Goal: Task Accomplishment & Management: Use online tool/utility

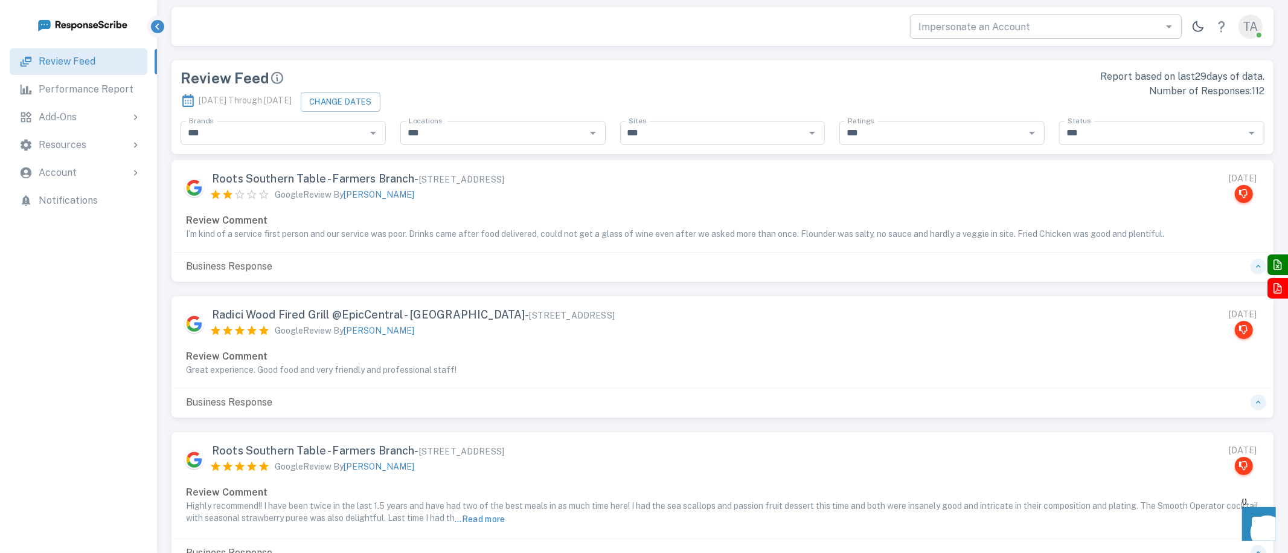
click at [972, 36] on div "Impersonate an Account" at bounding box center [1046, 26] width 272 height 24
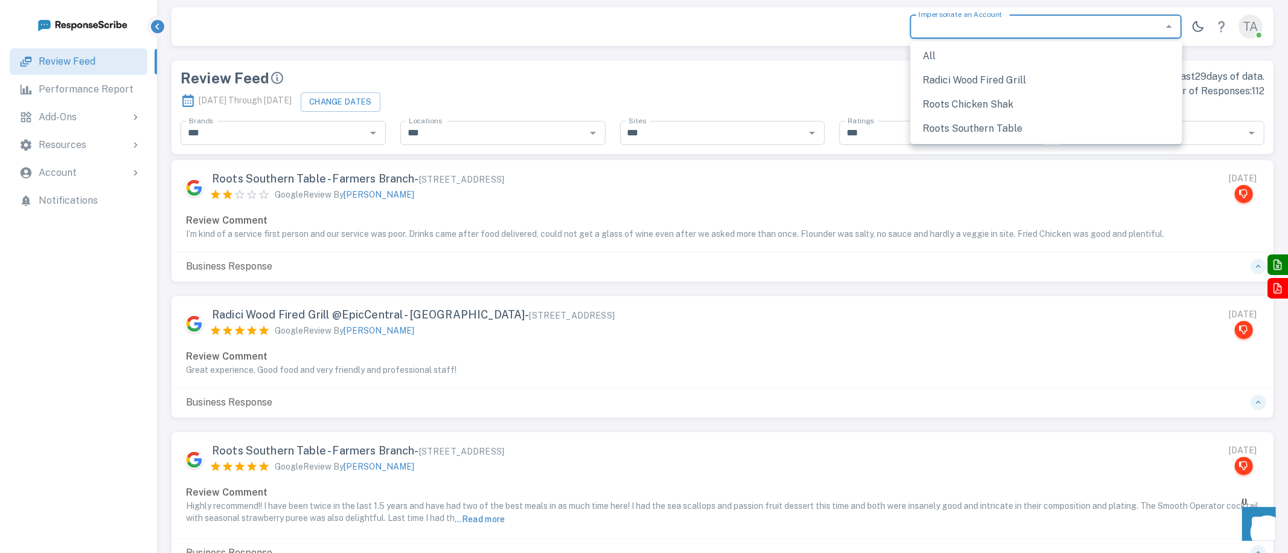
click at [985, 25] on input "Impersonate an Account" at bounding box center [1036, 26] width 245 height 17
click at [663, 65] on div "Review Feed [DATE] Through [DATE] Change Dates" at bounding box center [441, 85] width 550 height 60
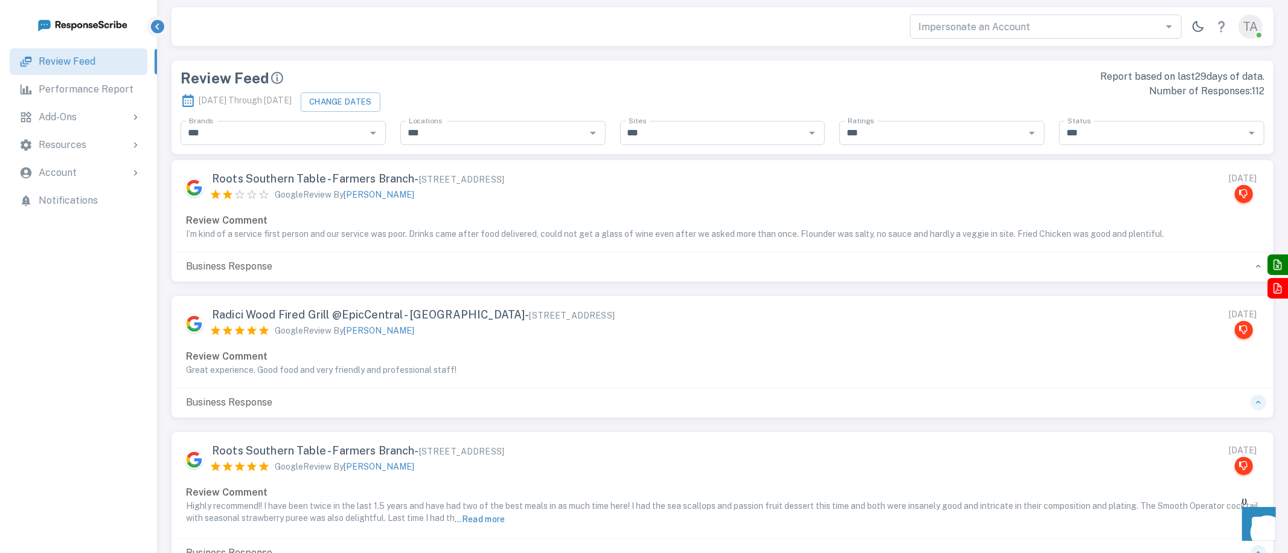
click at [1255, 267] on icon "button" at bounding box center [1259, 267] width 10 height 10
click at [1052, 34] on input "Impersonate an Account" at bounding box center [1036, 26] width 245 height 17
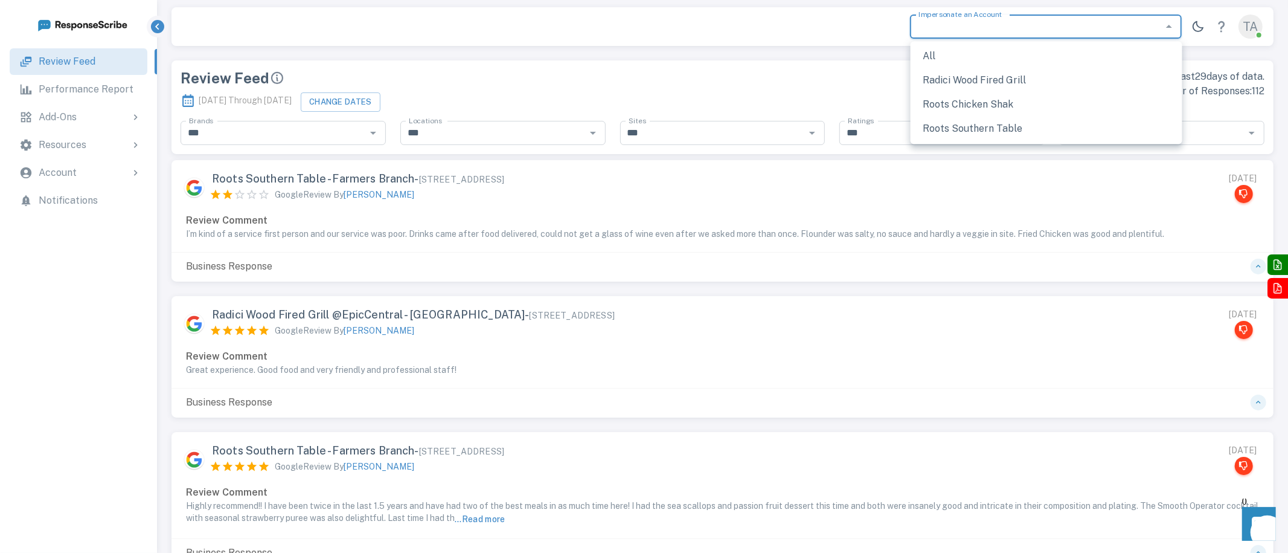
click at [1009, 74] on li "Radici Wood Fired Grill" at bounding box center [1047, 80] width 272 height 24
type input "**********"
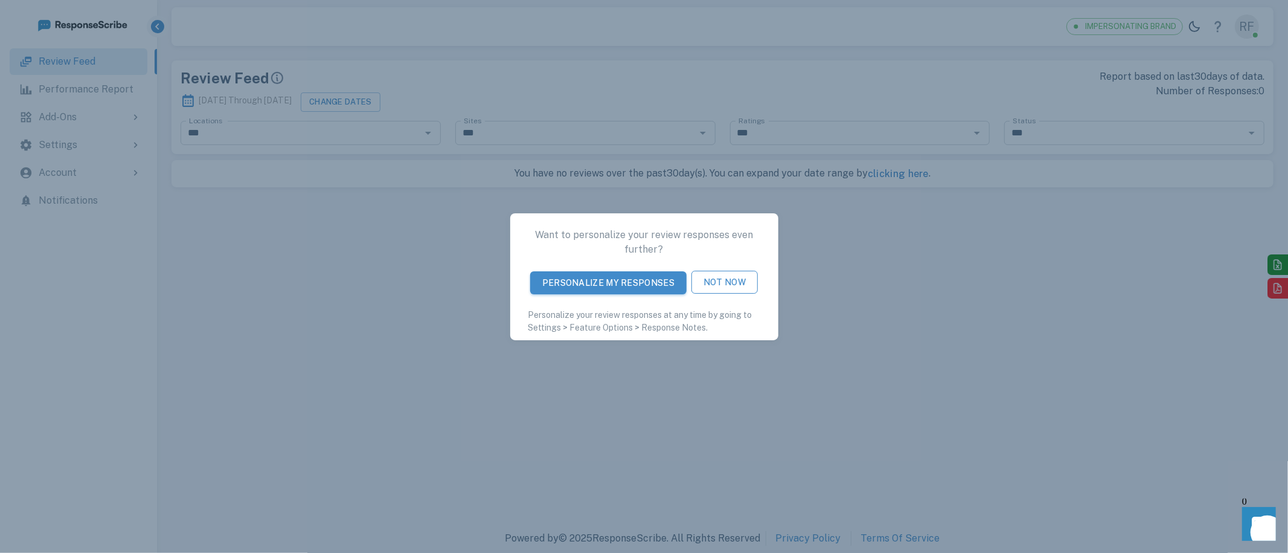
click at [715, 280] on button "Not Now" at bounding box center [725, 282] width 66 height 23
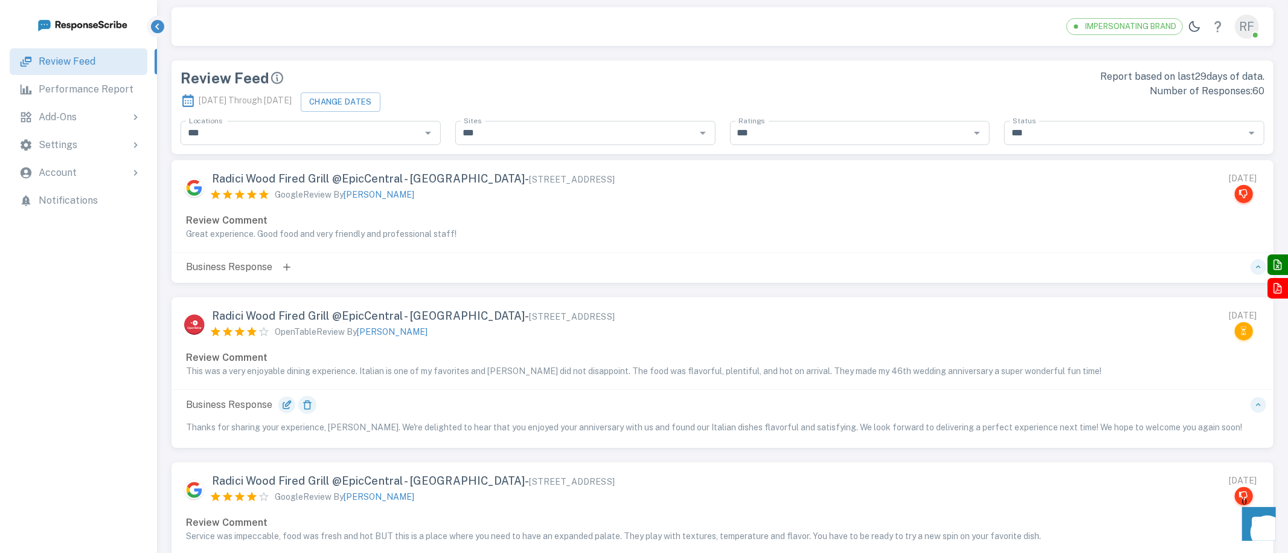
click at [286, 263] on icon at bounding box center [286, 267] width 11 height 11
